Goal: Task Accomplishment & Management: Manage account settings

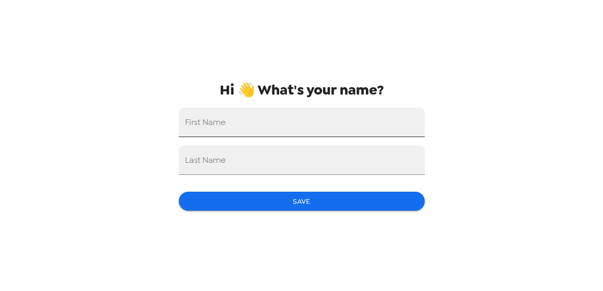
click at [324, 125] on input "First Name" at bounding box center [302, 122] width 246 height 29
type input "[PERSON_NAME]"
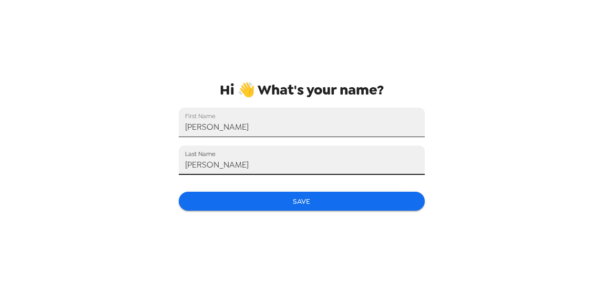
type input "Koon"
click at [389, 204] on button "Save" at bounding box center [302, 201] width 246 height 19
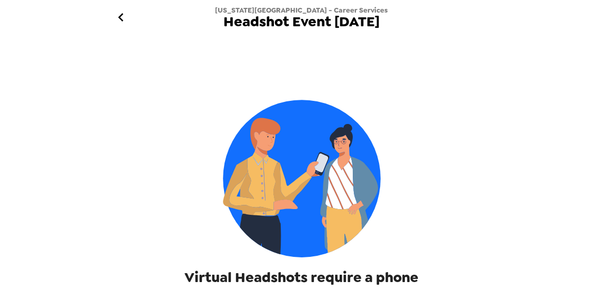
click at [212, 175] on div "Virtual Headshots require a phone" at bounding box center [301, 167] width 404 height 240
click at [390, 115] on div "Virtual Headshots require a phone" at bounding box center [301, 167] width 404 height 240
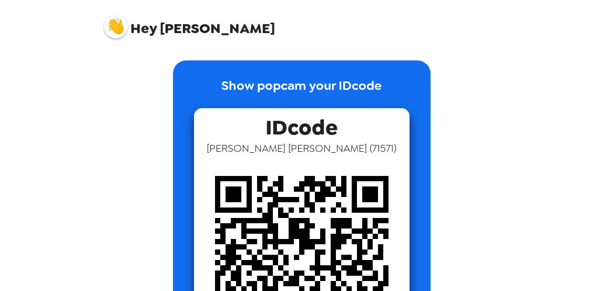
click at [356, 189] on img at bounding box center [301, 262] width 215 height 215
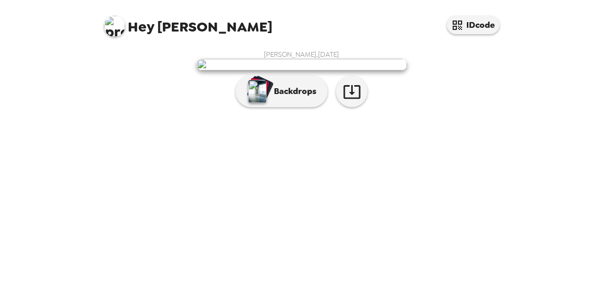
scroll to position [46, 0]
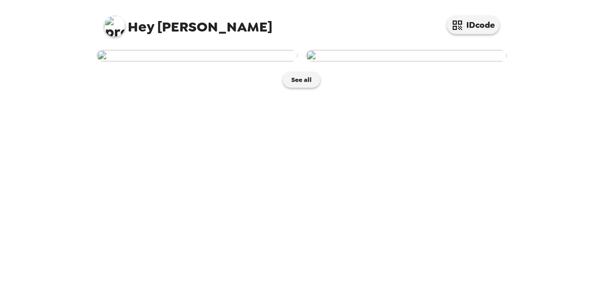
scroll to position [26, 0]
click at [195, 61] on img at bounding box center [197, 56] width 201 height 12
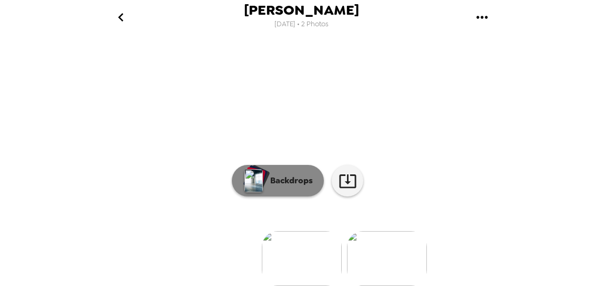
click at [293, 195] on button "Backdrops" at bounding box center [278, 181] width 92 height 32
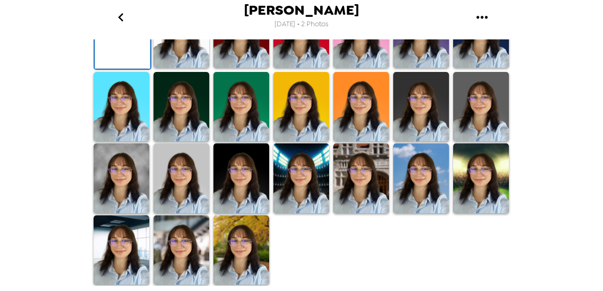
scroll to position [324, 0]
click at [254, 195] on img at bounding box center [241, 178] width 56 height 70
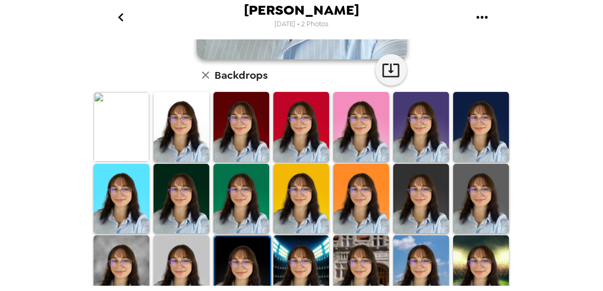
scroll to position [330, 0]
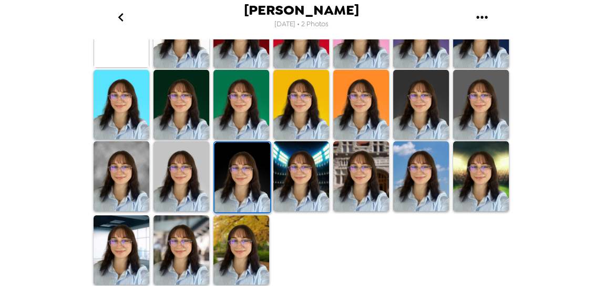
click at [107, 195] on img at bounding box center [122, 176] width 56 height 70
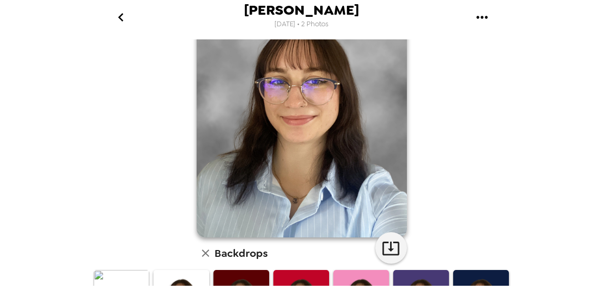
scroll to position [59, 0]
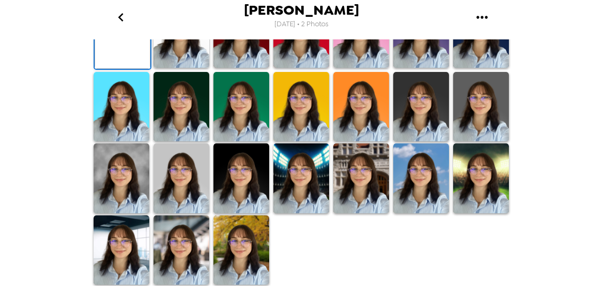
scroll to position [188, 0]
click at [241, 68] on img at bounding box center [241, 33] width 56 height 70
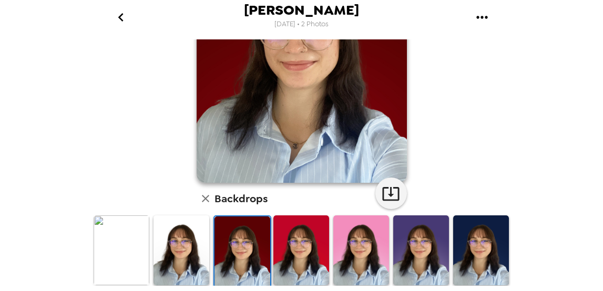
scroll to position [113, 0]
click at [178, 248] on img at bounding box center [181, 250] width 56 height 70
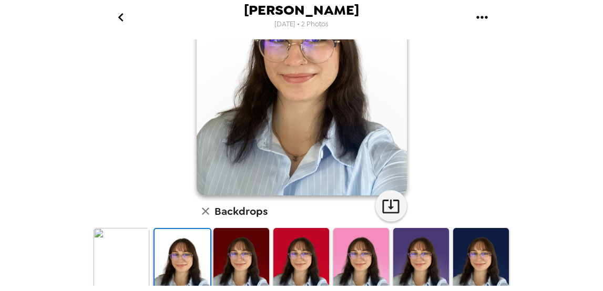
scroll to position [102, 0]
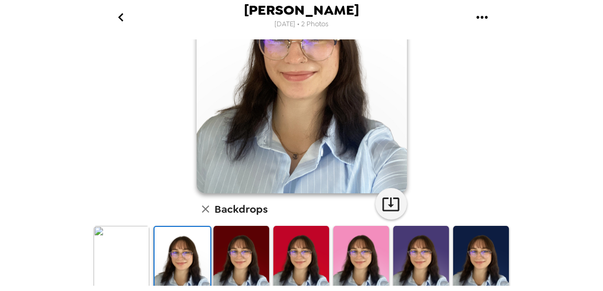
click at [140, 234] on img at bounding box center [122, 261] width 56 height 70
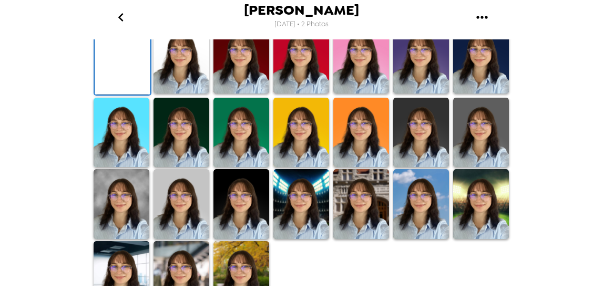
scroll to position [79, 0]
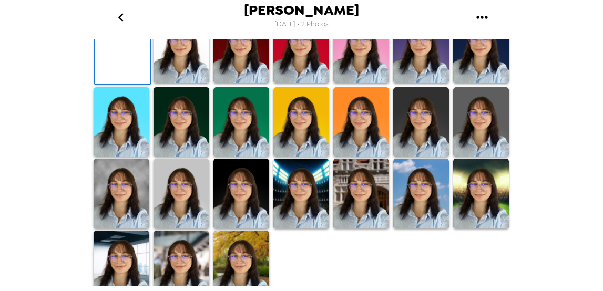
click at [171, 83] on img at bounding box center [181, 48] width 56 height 70
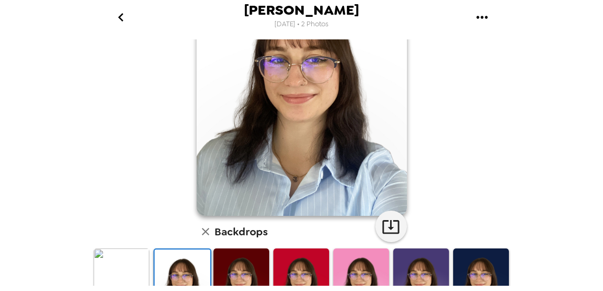
click at [134, 263] on img at bounding box center [122, 283] width 56 height 70
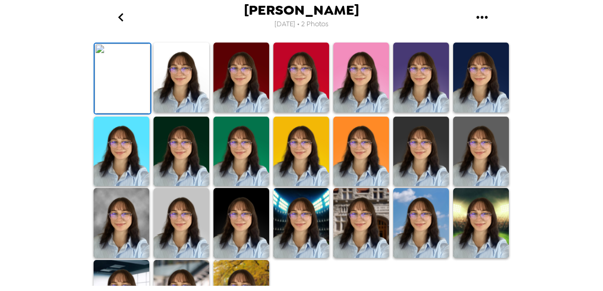
scroll to position [65, 0]
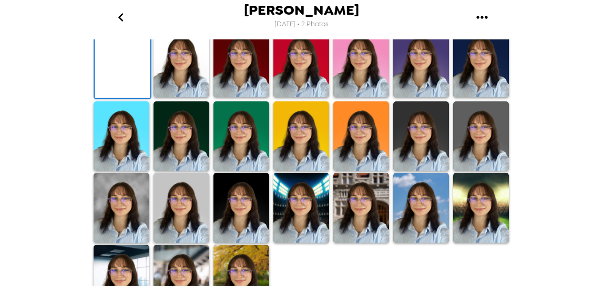
click at [376, 21] on button "button" at bounding box center [391, 5] width 32 height 32
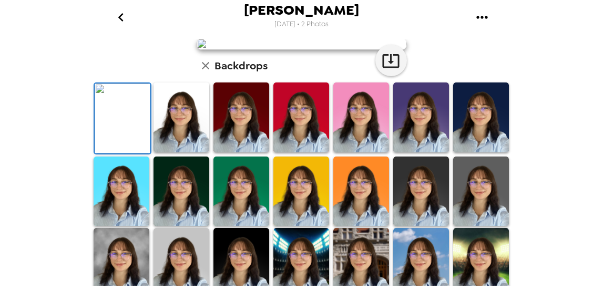
scroll to position [0, 0]
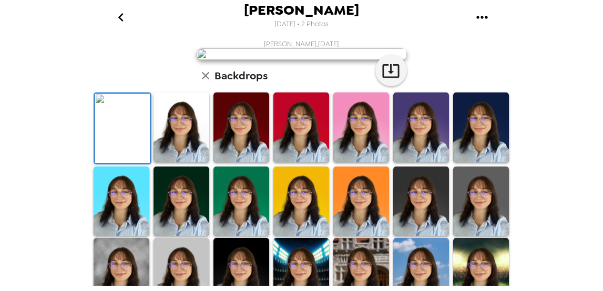
click at [121, 16] on icon "go back" at bounding box center [120, 17] width 17 height 17
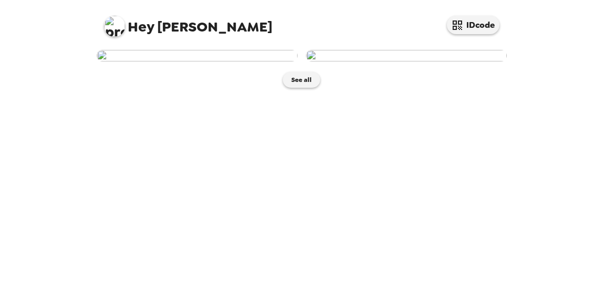
click at [433, 61] on img at bounding box center [406, 56] width 201 height 12
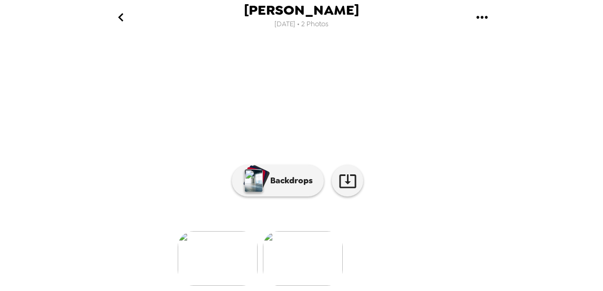
scroll to position [134, 0]
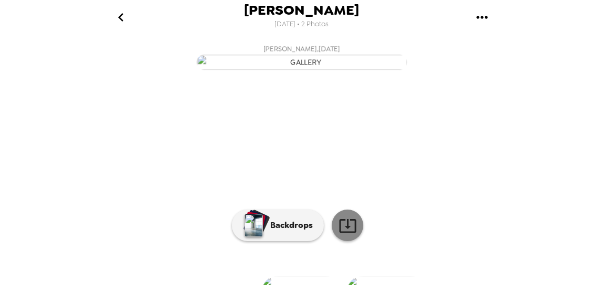
scroll to position [0, 84]
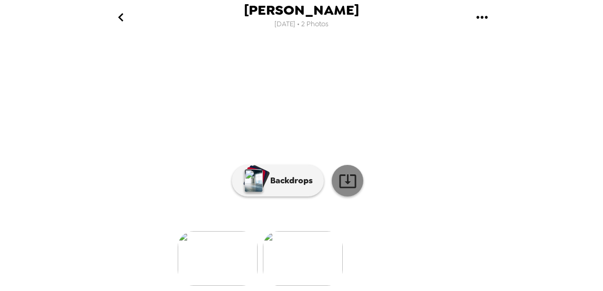
click at [344, 190] on icon at bounding box center [347, 181] width 18 height 18
